Goal: Task Accomplishment & Management: Manage account settings

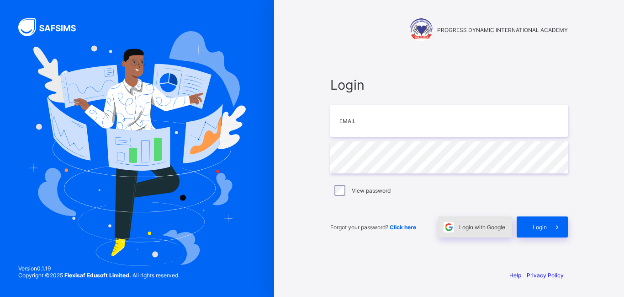
click at [470, 227] on span "Login with Google" at bounding box center [482, 227] width 46 height 7
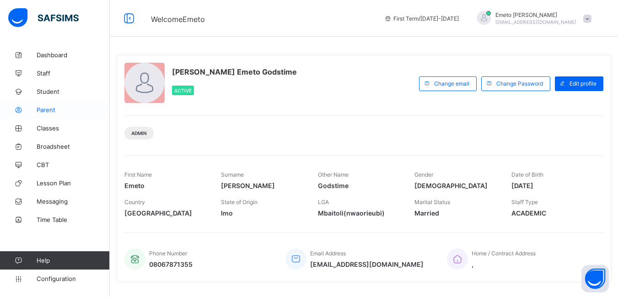
click at [48, 109] on span "Parent" at bounding box center [73, 109] width 73 height 7
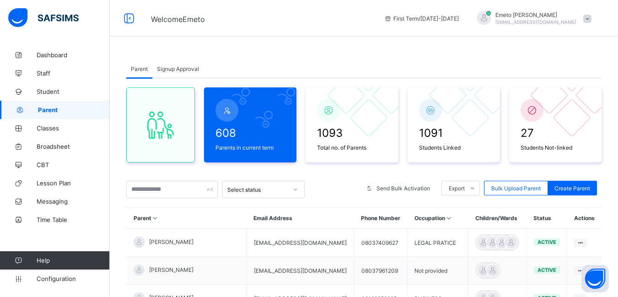
click at [183, 69] on span "Signup Approval" at bounding box center [178, 68] width 42 height 7
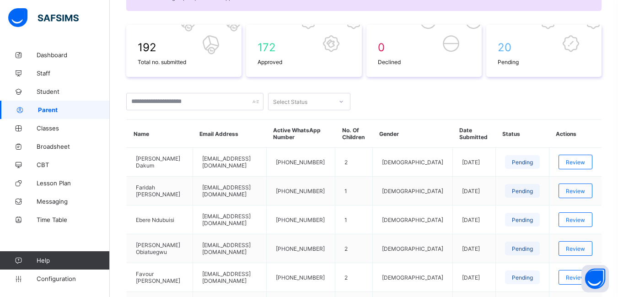
scroll to position [137, 0]
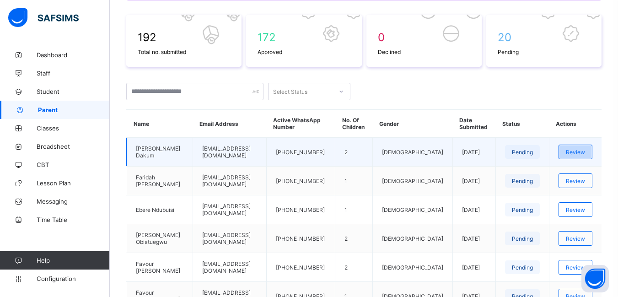
click at [583, 150] on span "Review" at bounding box center [574, 152] width 19 height 7
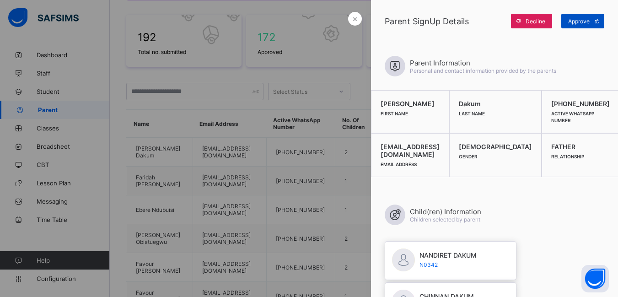
click at [579, 21] on span "Approve" at bounding box center [578, 21] width 21 height 7
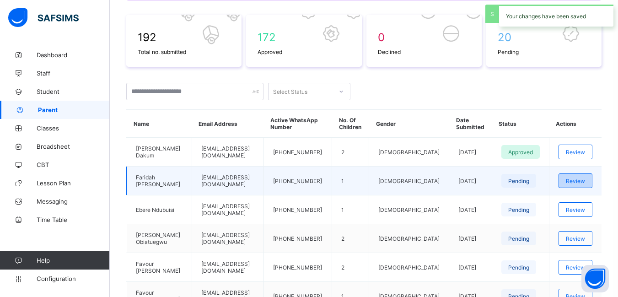
click at [584, 178] on span "Review" at bounding box center [574, 180] width 19 height 7
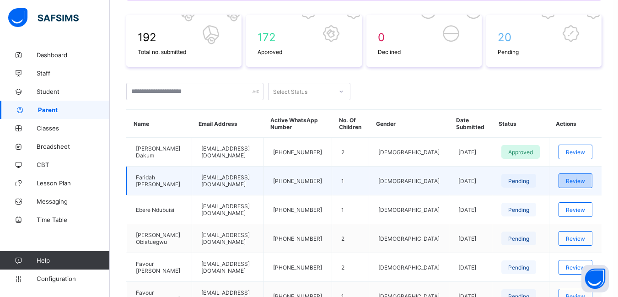
click at [583, 181] on span "Review" at bounding box center [574, 180] width 19 height 7
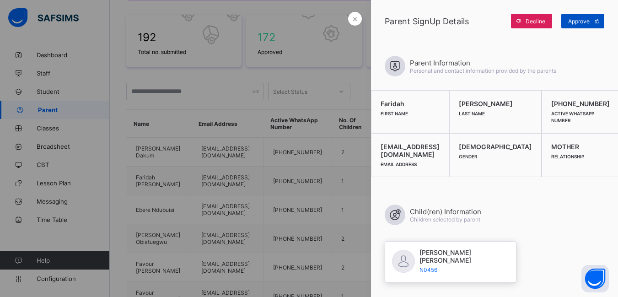
click at [577, 23] on span "Approve" at bounding box center [578, 21] width 21 height 7
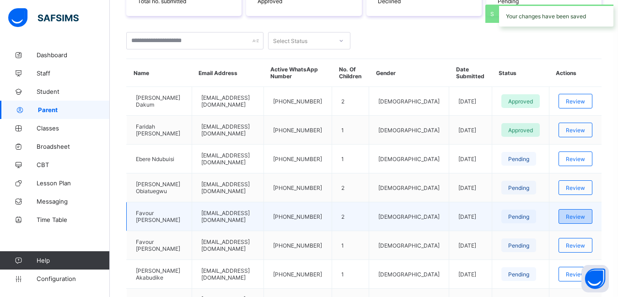
scroll to position [229, 0]
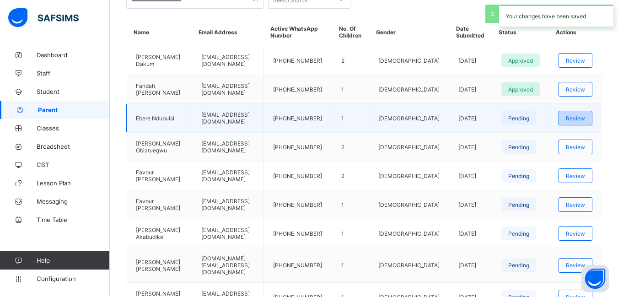
click at [584, 119] on span "Review" at bounding box center [574, 118] width 19 height 7
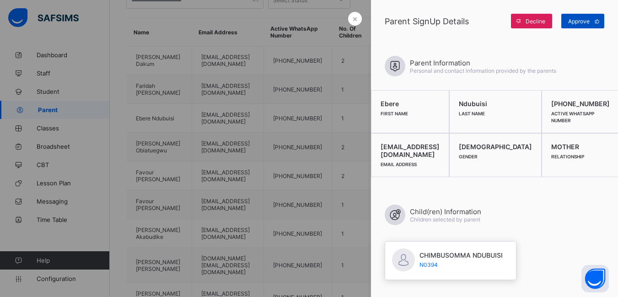
click at [576, 22] on span "Approve" at bounding box center [578, 21] width 21 height 7
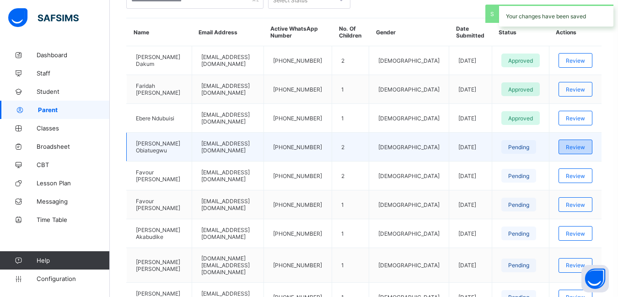
click at [584, 146] on span "Review" at bounding box center [574, 147] width 19 height 7
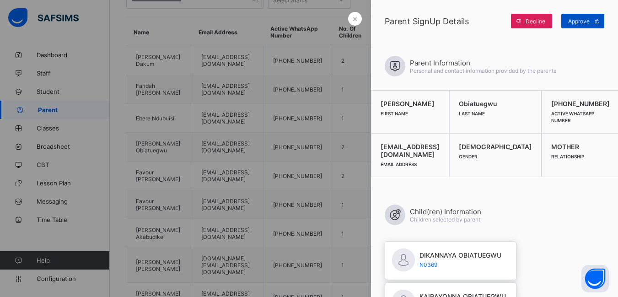
click at [580, 21] on span "Approve" at bounding box center [578, 21] width 21 height 7
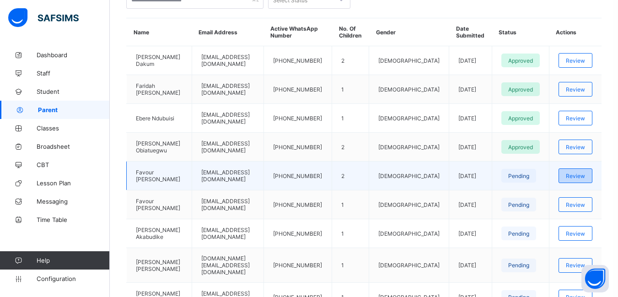
click at [585, 172] on span "Review" at bounding box center [574, 175] width 19 height 7
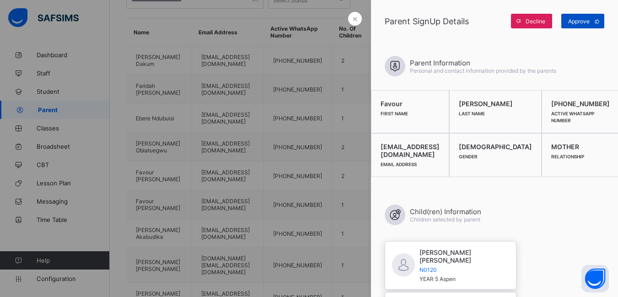
click at [575, 22] on span "Approve" at bounding box center [578, 21] width 21 height 7
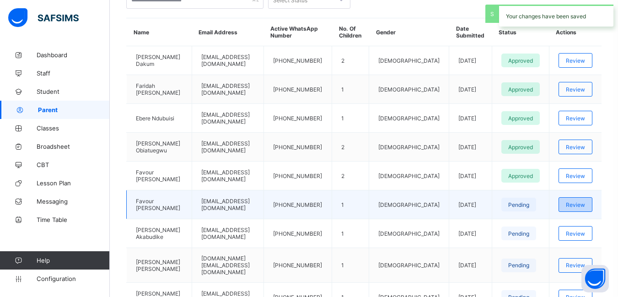
click at [585, 205] on span "Review" at bounding box center [574, 204] width 19 height 7
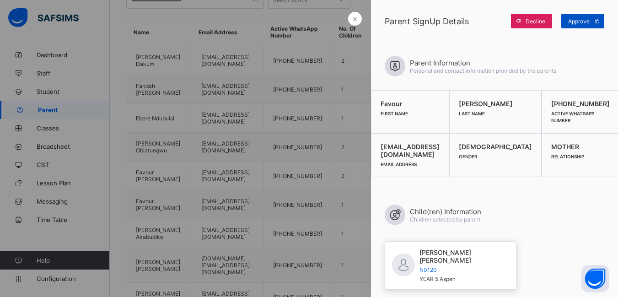
click at [578, 21] on span "Approve" at bounding box center [578, 21] width 21 height 7
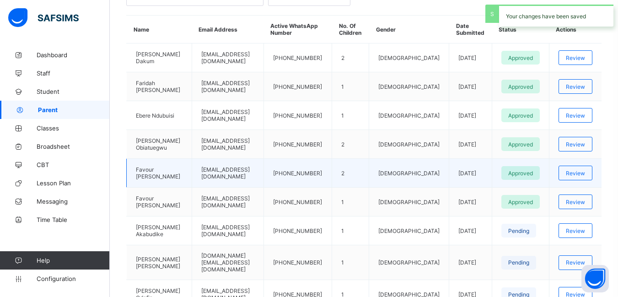
scroll to position [274, 0]
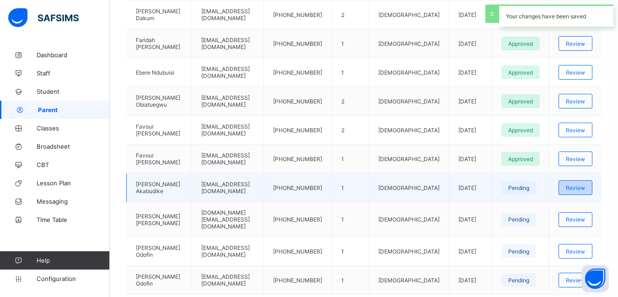
click at [579, 190] on span "Review" at bounding box center [574, 187] width 19 height 7
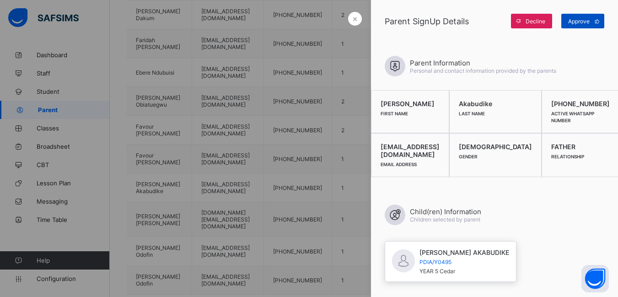
click at [577, 20] on span "Approve" at bounding box center [578, 21] width 21 height 7
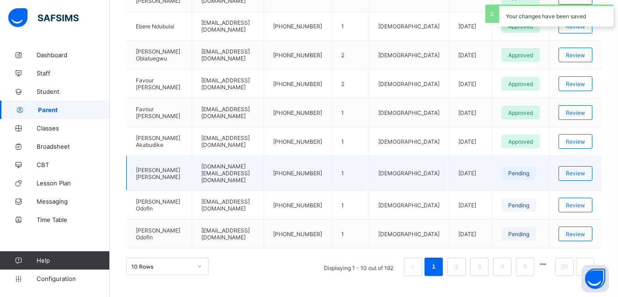
scroll to position [325, 0]
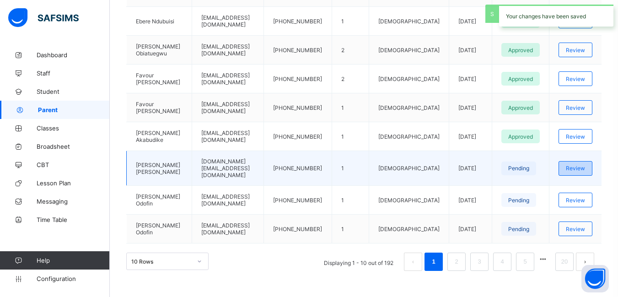
click at [585, 165] on span "Review" at bounding box center [574, 168] width 19 height 7
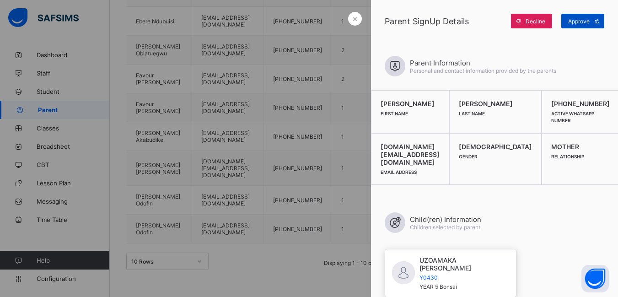
click at [581, 19] on span "Approve" at bounding box center [578, 21] width 21 height 7
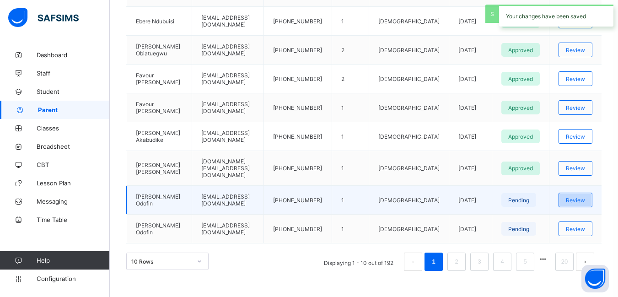
click at [585, 197] on span "Review" at bounding box center [574, 200] width 19 height 7
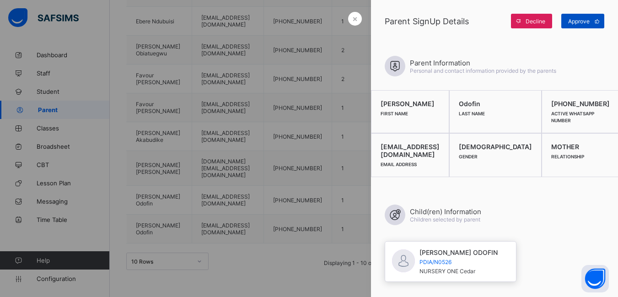
click at [581, 20] on span "Approve" at bounding box center [578, 21] width 21 height 7
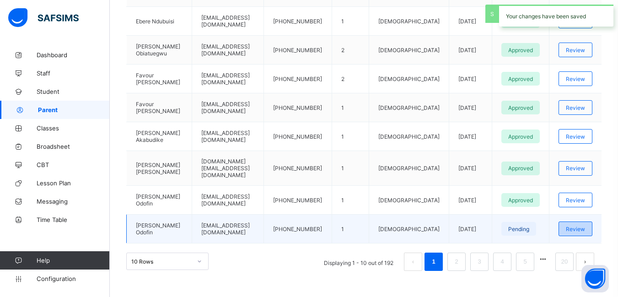
click at [584, 225] on span "Review" at bounding box center [574, 228] width 19 height 7
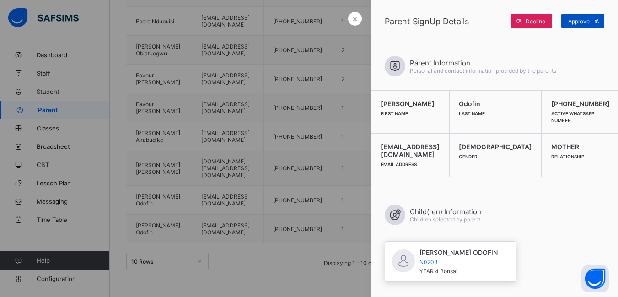
click at [581, 20] on span "Approve" at bounding box center [578, 21] width 21 height 7
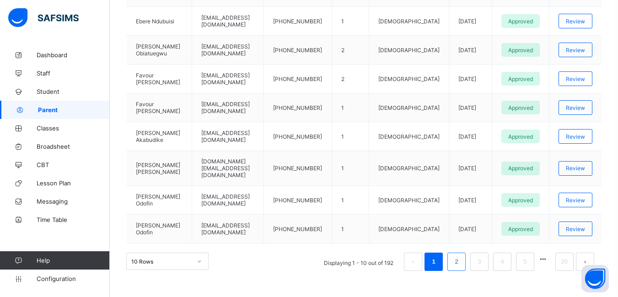
click at [460, 256] on link "2" at bounding box center [456, 262] width 9 height 12
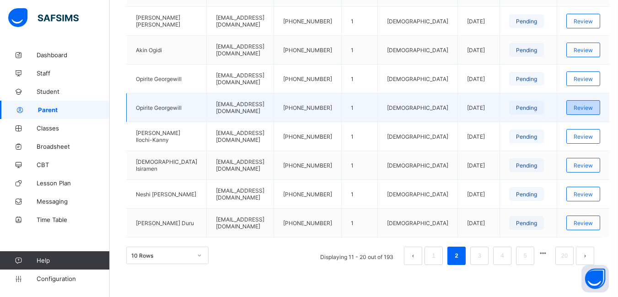
scroll to position [234, 0]
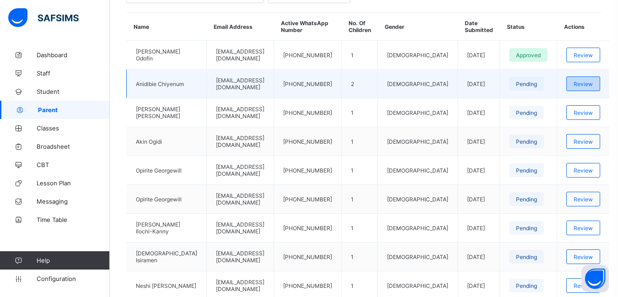
click at [587, 85] on span "Review" at bounding box center [582, 83] width 19 height 7
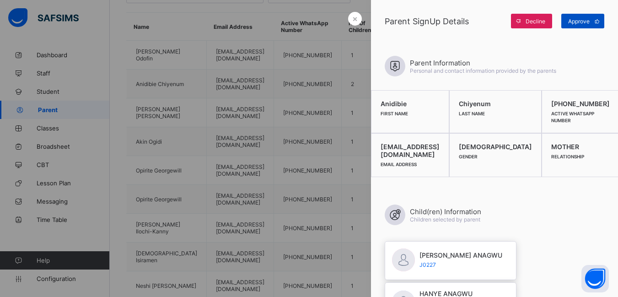
click at [579, 20] on span "Approve" at bounding box center [578, 21] width 21 height 7
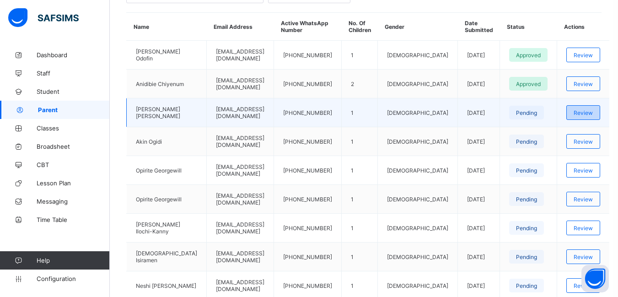
click at [586, 114] on span "Review" at bounding box center [582, 112] width 19 height 7
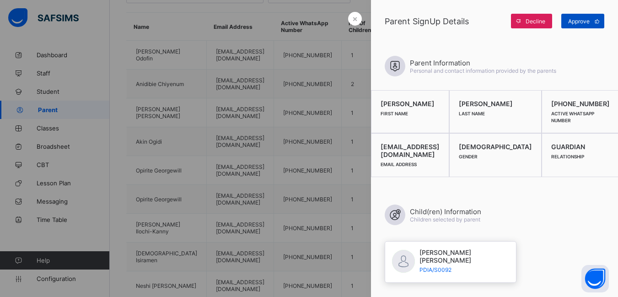
click at [578, 21] on span "Approve" at bounding box center [578, 21] width 21 height 7
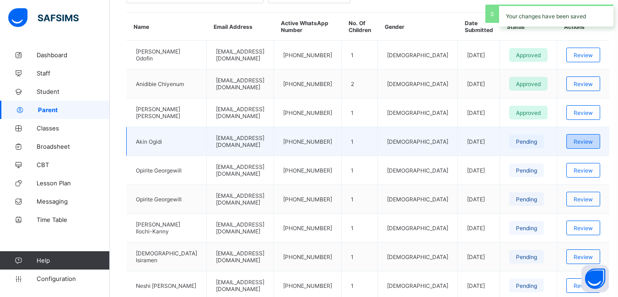
click at [588, 144] on span "Review" at bounding box center [582, 141] width 19 height 7
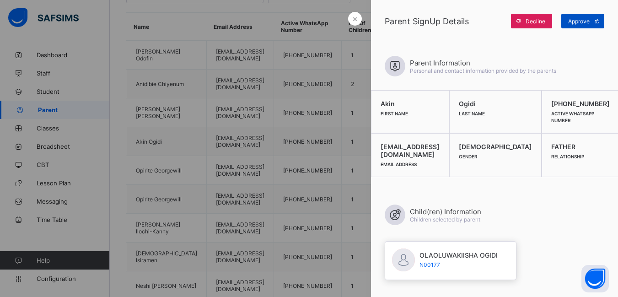
click at [575, 21] on span "Approve" at bounding box center [578, 21] width 21 height 7
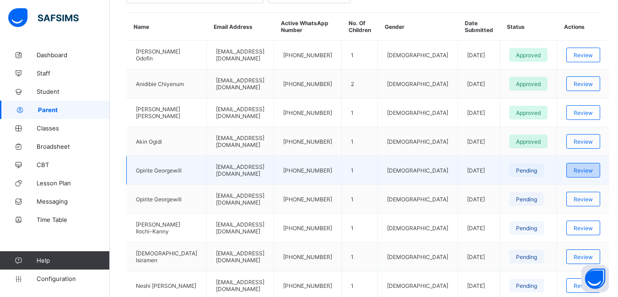
click at [583, 170] on span "Review" at bounding box center [582, 170] width 19 height 7
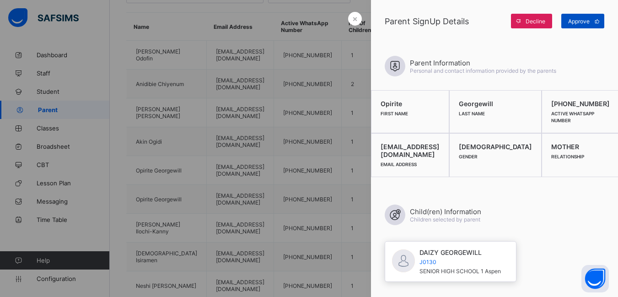
click at [582, 20] on span "Approve" at bounding box center [578, 21] width 21 height 7
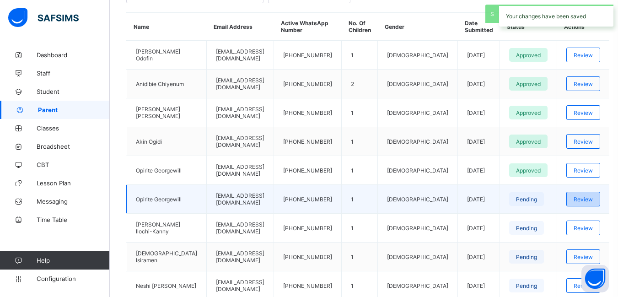
click at [580, 199] on span "Review" at bounding box center [582, 199] width 19 height 7
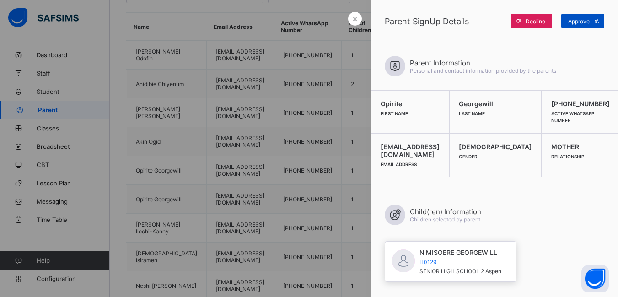
click at [577, 21] on span "Approve" at bounding box center [578, 21] width 21 height 7
